Goal: Task Accomplishment & Management: Use online tool/utility

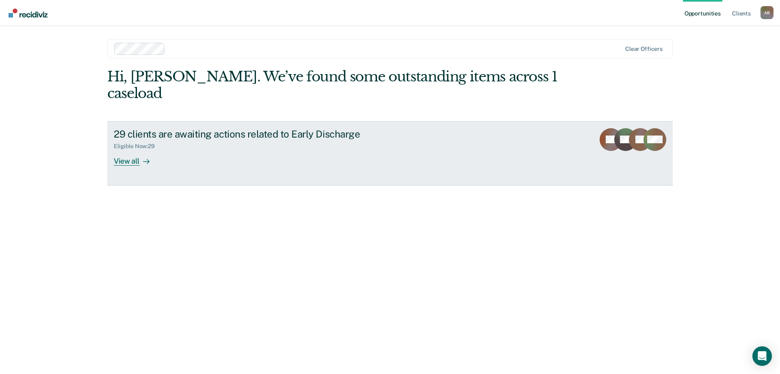
click at [129, 150] on div "View all" at bounding box center [137, 158] width 46 height 16
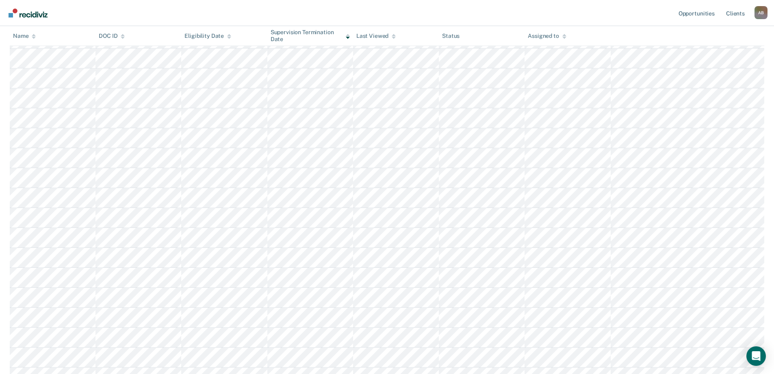
scroll to position [285, 0]
